Goal: Transaction & Acquisition: Book appointment/travel/reservation

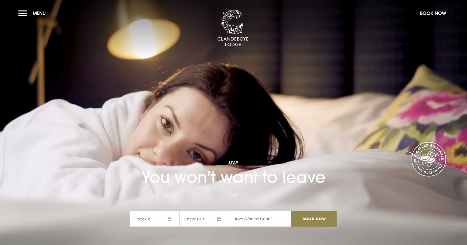
click at [141, 217] on span "Check In" at bounding box center [155, 219] width 50 height 16
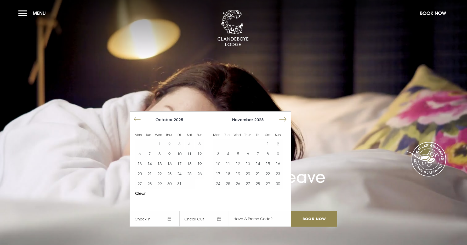
click at [140, 193] on button "Clear" at bounding box center [140, 193] width 10 height 4
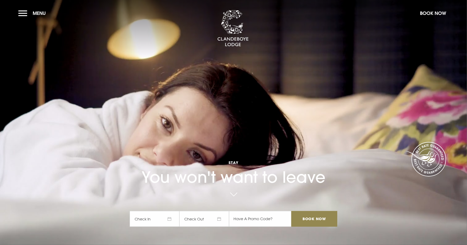
click at [143, 219] on span "Check In" at bounding box center [155, 219] width 50 height 16
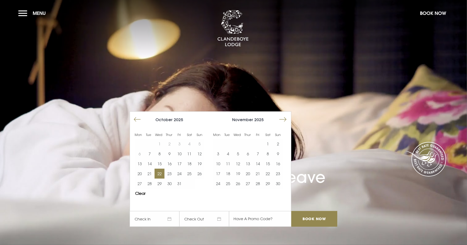
click at [160, 174] on button "22" at bounding box center [159, 173] width 10 height 10
click at [218, 218] on span "[DATE]" at bounding box center [204, 219] width 50 height 16
click at [189, 173] on button "25" at bounding box center [189, 173] width 10 height 10
click at [312, 218] on input "Book Now" at bounding box center [314, 219] width 46 height 16
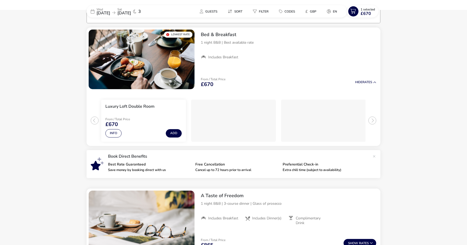
scroll to position [42, 0]
click at [169, 33] on div "Lowest Rate" at bounding box center [178, 34] width 28 height 6
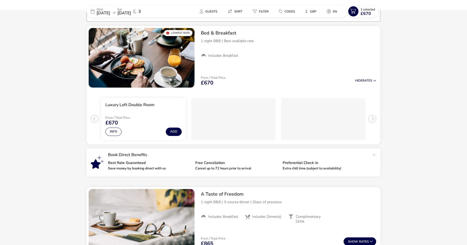
scroll to position [0, 0]
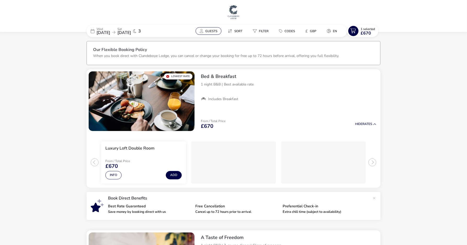
click at [208, 30] on span "Guests" at bounding box center [211, 31] width 12 height 4
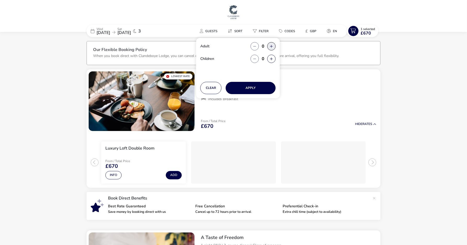
click at [270, 46] on icon "button" at bounding box center [271, 46] width 3 height 3
type input "2"
click at [249, 86] on button "Apply" at bounding box center [250, 88] width 50 height 12
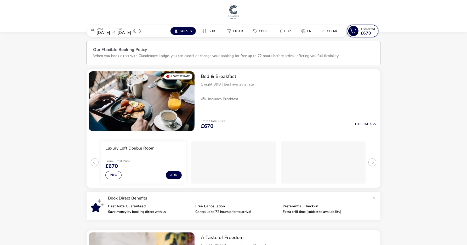
click at [365, 31] on span "£670" at bounding box center [365, 33] width 10 height 4
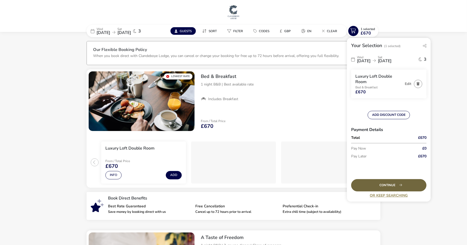
click at [383, 183] on div "Continue" at bounding box center [388, 185] width 75 height 12
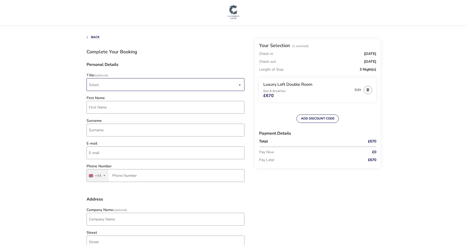
click at [94, 84] on span "Select" at bounding box center [94, 84] width 10 height 5
click at [94, 97] on div "Mr" at bounding box center [93, 98] width 5 height 8
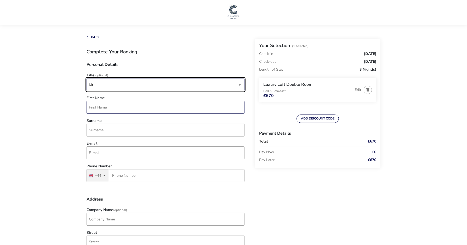
click at [94, 108] on input "First Name" at bounding box center [165, 107] width 158 height 13
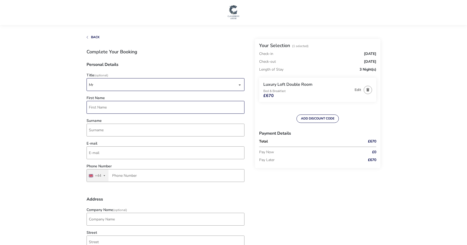
type input "Brian"
type input "Galbraith"
type input "brian.r.galbraith@gmail.com"
type input "1208 812224"
type input "Burwood, Trevanion Road"
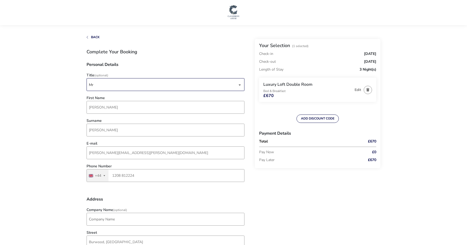
type input "Wadebridge, Cornwall"
type input "PL27 7NZ"
click at [135, 176] on input "1208 812224" at bounding box center [165, 175] width 158 height 13
type input "1"
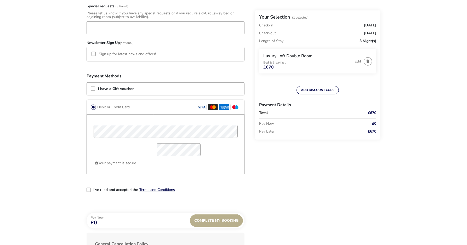
scroll to position [358, 0]
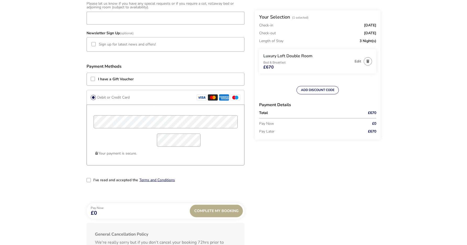
type input "7968 153435"
click at [89, 179] on div "2-term_condi" at bounding box center [88, 180] width 4 height 4
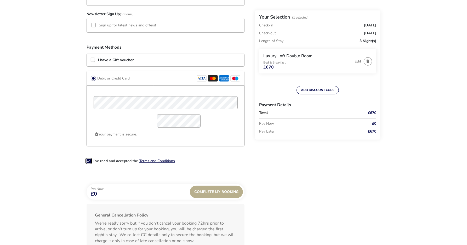
scroll to position [397, 0]
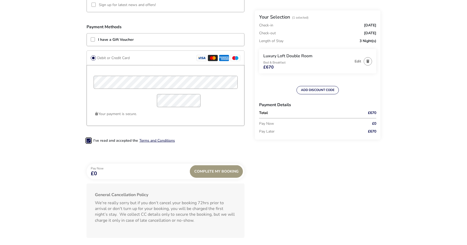
click at [216, 170] on span "Complete My Booking" at bounding box center [216, 171] width 44 height 4
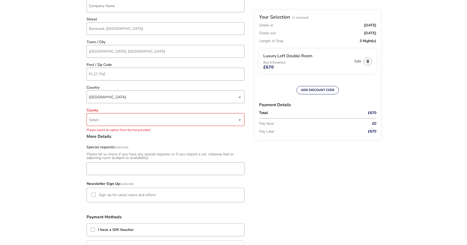
scroll to position [210, 0]
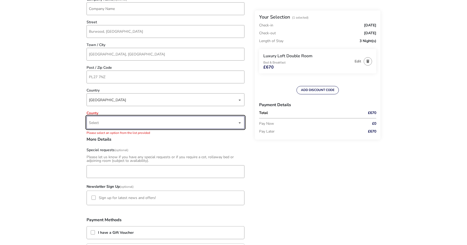
click at [240, 122] on div "dropdown trigger" at bounding box center [239, 123] width 3 height 10
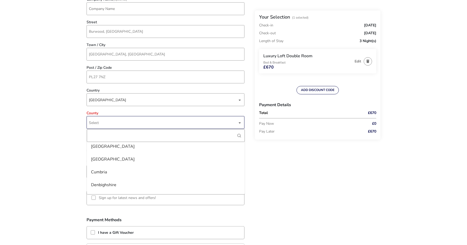
scroll to position [275, 0]
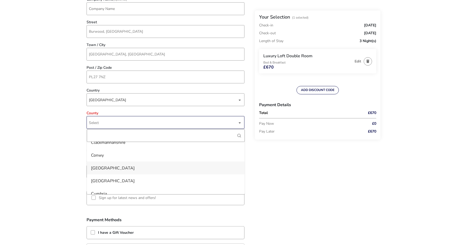
click at [103, 167] on div "Cornwall" at bounding box center [113, 168] width 44 height 8
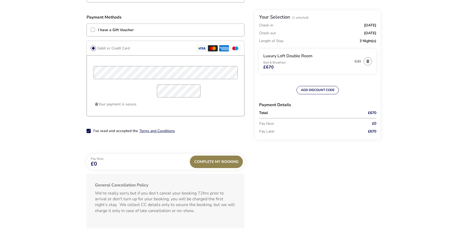
scroll to position [410, 0]
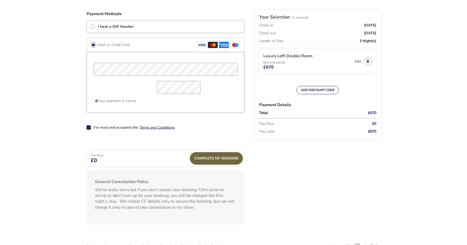
click at [214, 157] on div "Complete My Booking" at bounding box center [216, 158] width 53 height 13
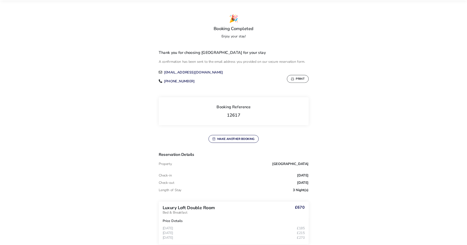
scroll to position [25, 0]
